Goal: Information Seeking & Learning: Check status

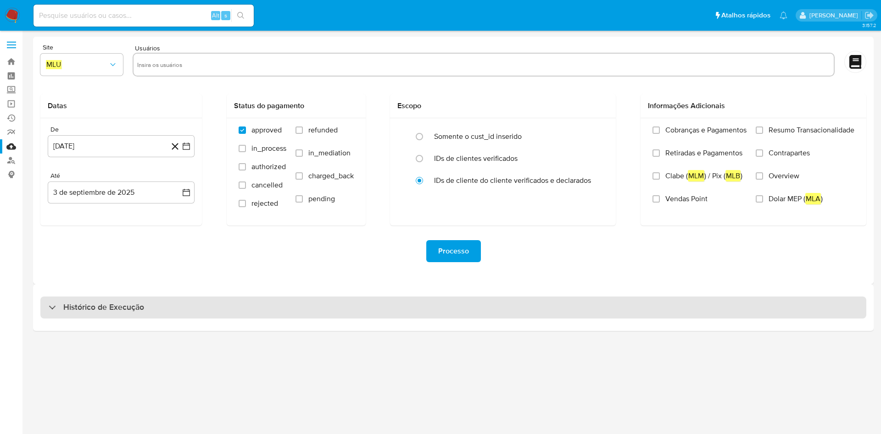
drag, startPoint x: 0, startPoint y: 0, endPoint x: 232, endPoint y: 304, distance: 382.6
click at [232, 304] on div "Histórico de Execução" at bounding box center [453, 308] width 826 height 22
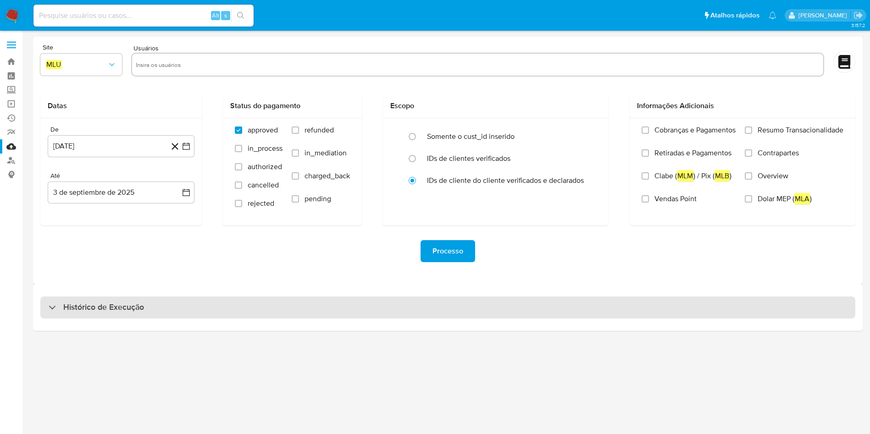
select select "10"
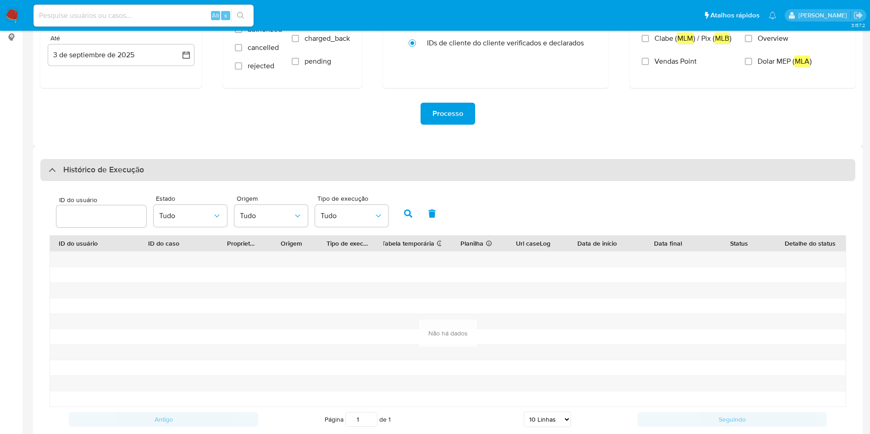
scroll to position [163, 0]
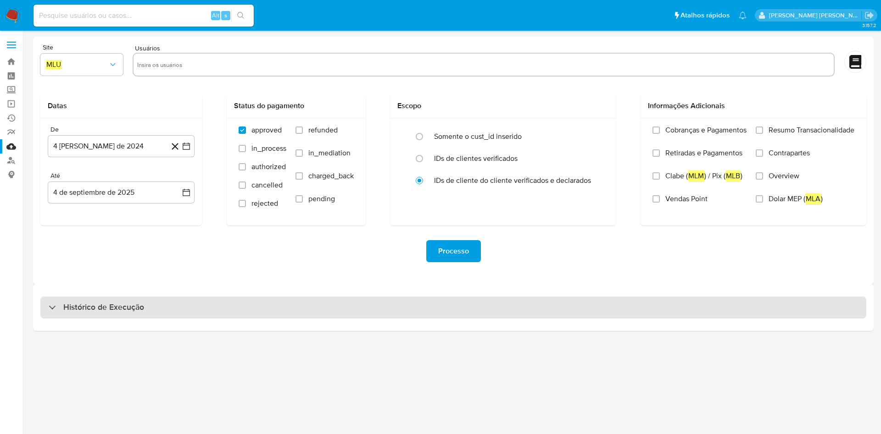
click at [341, 316] on div "Histórico de Execução" at bounding box center [453, 308] width 826 height 22
select select "10"
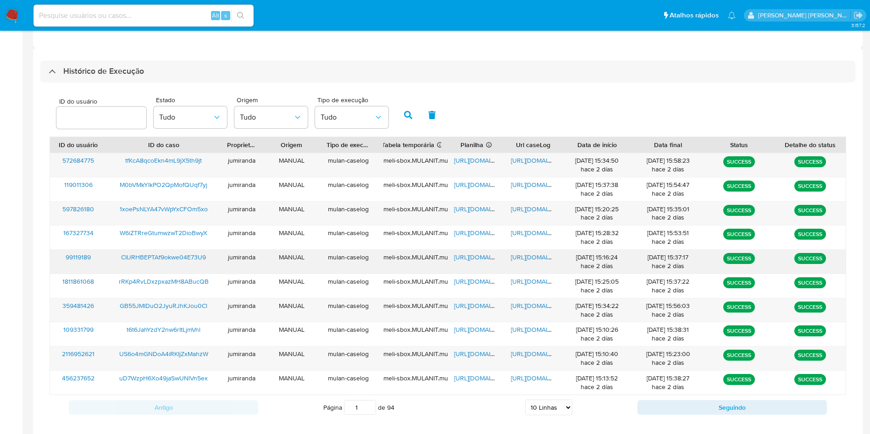
scroll to position [250, 0]
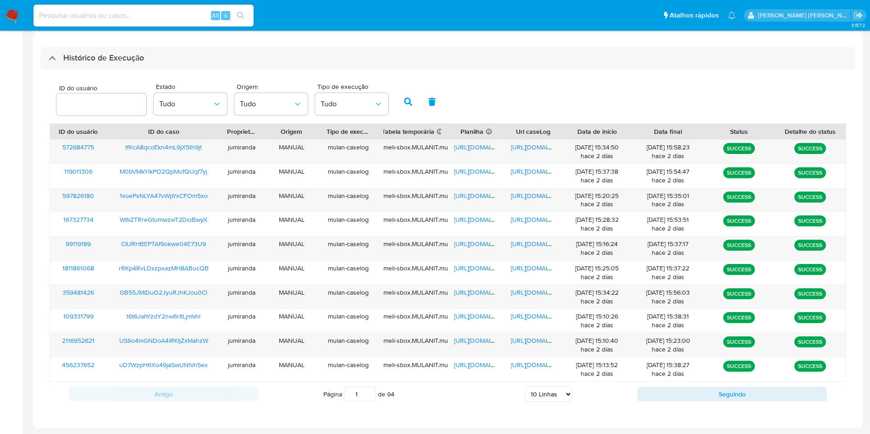
click at [716, 386] on div "Antigo Página 1 de 94 5 Linhas 10 Linhas 20 Linhas 25 Linhas 50 Linhas 100 Linh…" at bounding box center [448, 394] width 797 height 25
click at [713, 395] on button "Seguindo" at bounding box center [732, 394] width 189 height 15
type input "2"
click at [476, 148] on span "https://docs.google.com/spreadsheets/d/1YyUEpK8aSXXFu4HPs0UN63jTF2v0ToaJ5fcP5Rd…" at bounding box center [485, 147] width 63 height 9
click at [537, 151] on span "https://docs.google.com/document/d/11CKXOFLBC8m652c8364Is4oW5GCxvczzm0Z6Dq4MwhQ…" at bounding box center [542, 147] width 63 height 9
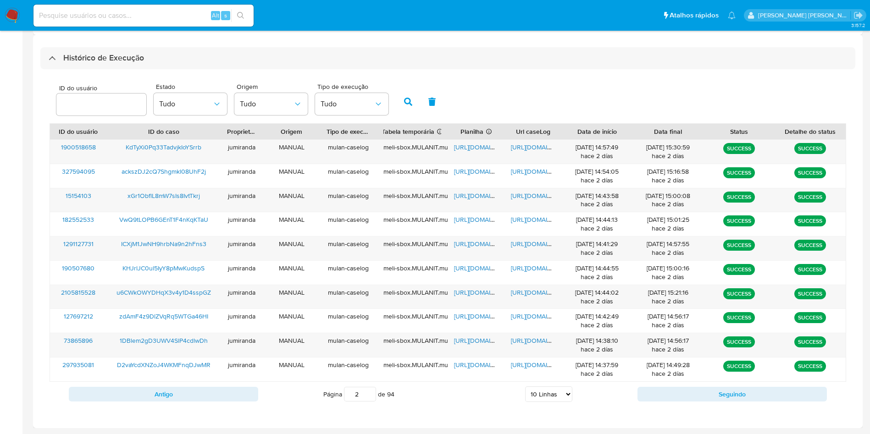
click at [138, 149] on span "KdTyXi0Pq33TadvjkIoYSrrb" at bounding box center [164, 147] width 76 height 9
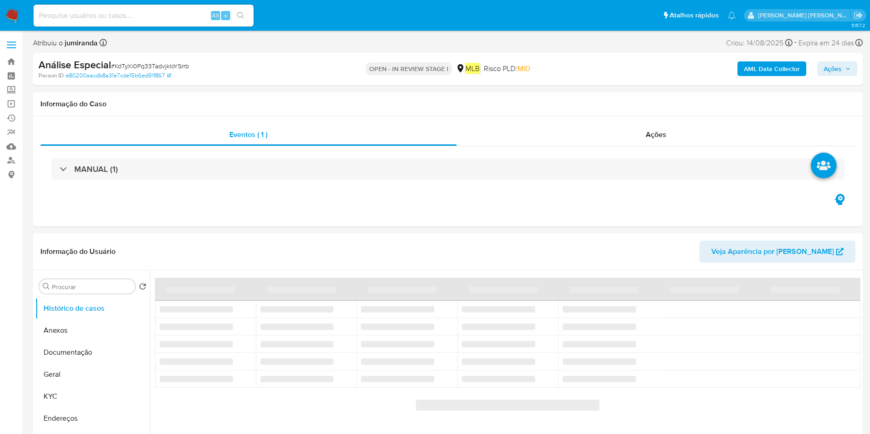
select select "10"
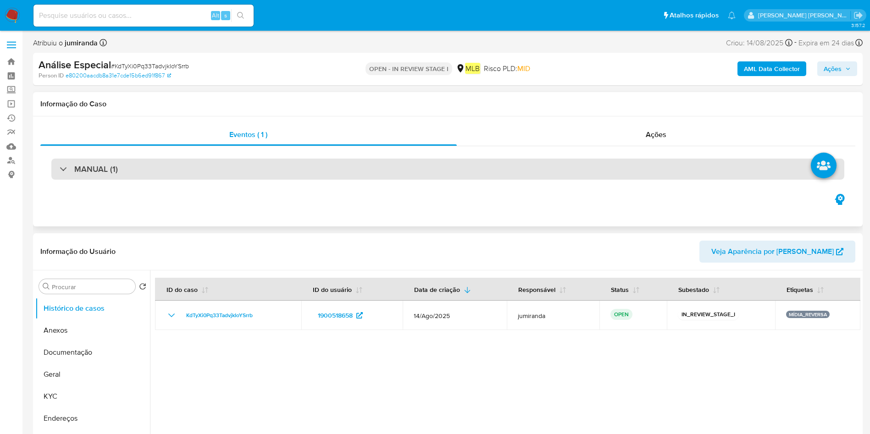
click at [281, 174] on div "MANUAL (1)" at bounding box center [447, 169] width 793 height 21
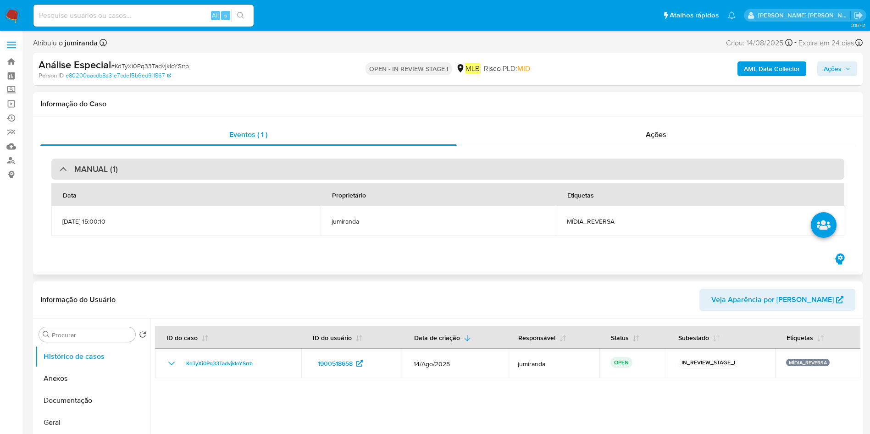
click at [281, 178] on div "MANUAL (1)" at bounding box center [447, 169] width 793 height 21
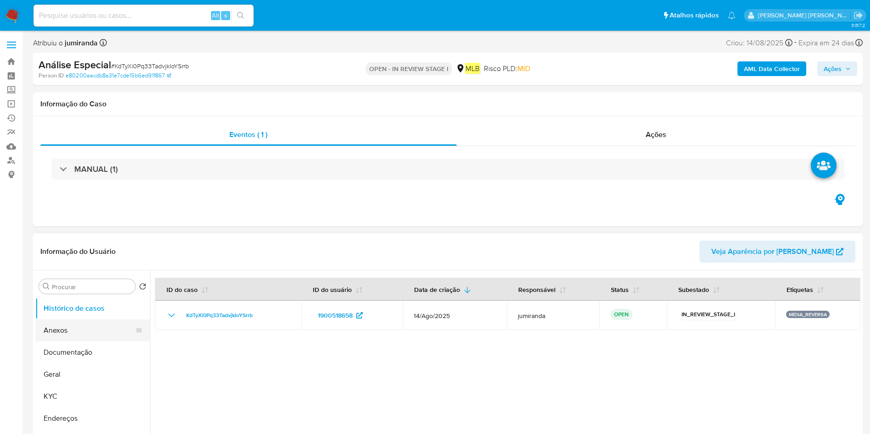
click at [95, 327] on button "Anexos" at bounding box center [88, 331] width 107 height 22
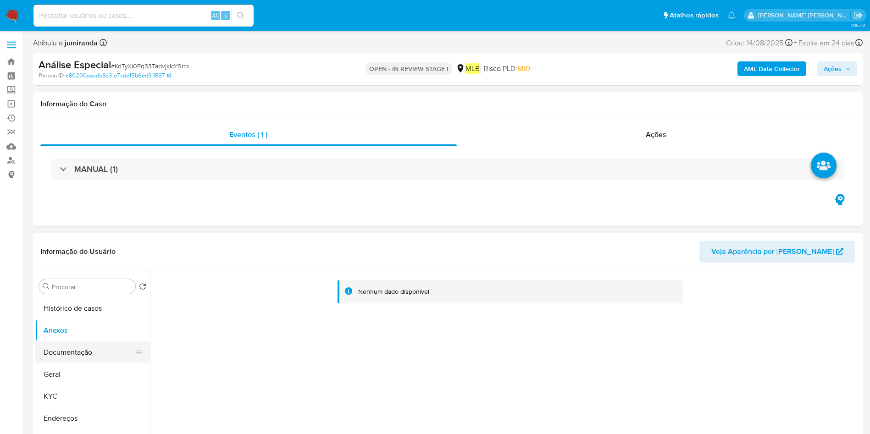
click at [93, 349] on button "Documentação" at bounding box center [88, 353] width 107 height 22
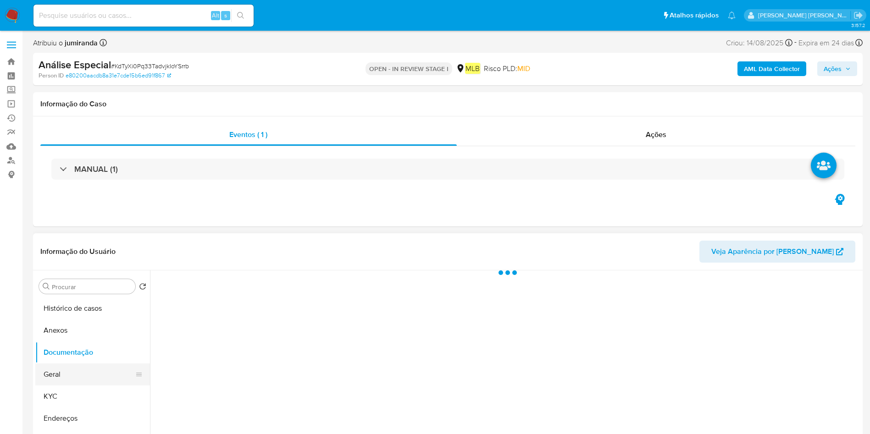
click at [96, 372] on button "Geral" at bounding box center [88, 375] width 107 height 22
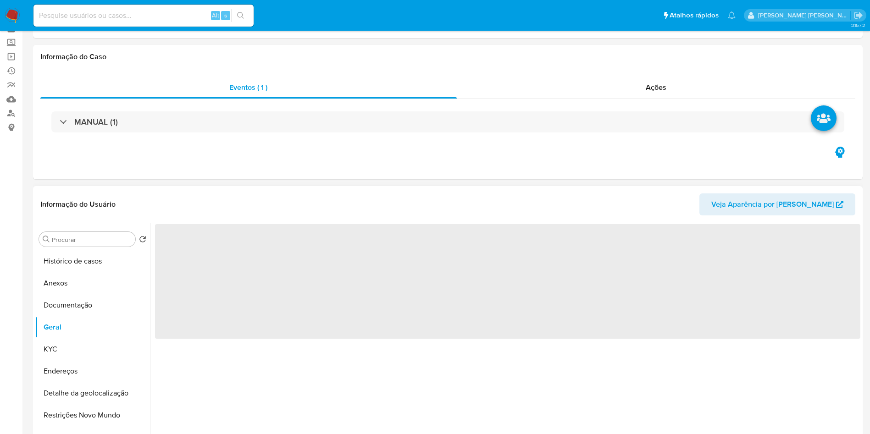
scroll to position [69, 0]
